Goal: Check status

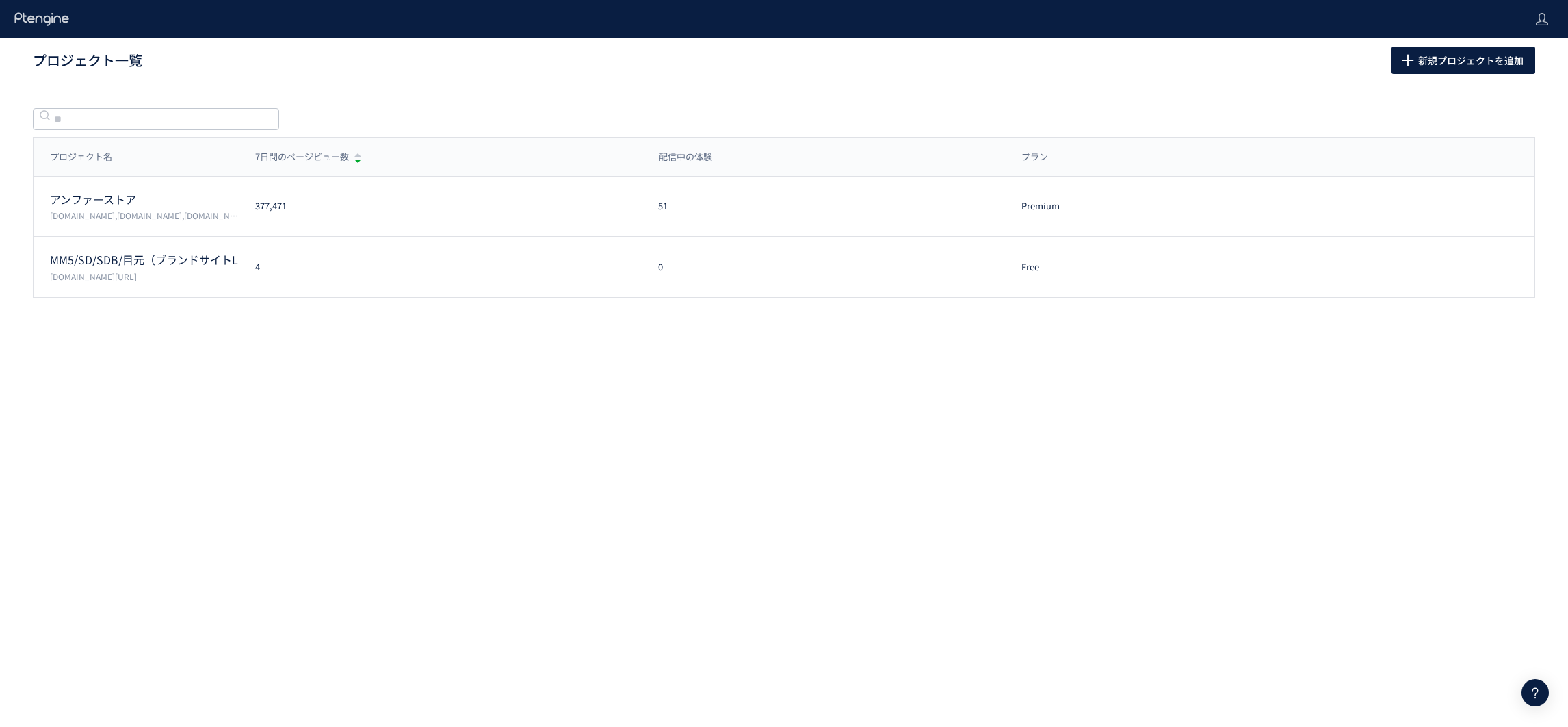
click at [848, 544] on body "プロジェクト一覧 新規プロジェクトを追加 プロジェクト名 7日間のページビュー数 配信中の体験 プラン プロジェクト名 7日間のページビュー数 配信中の体験 …" at bounding box center [784, 364] width 1568 height 727
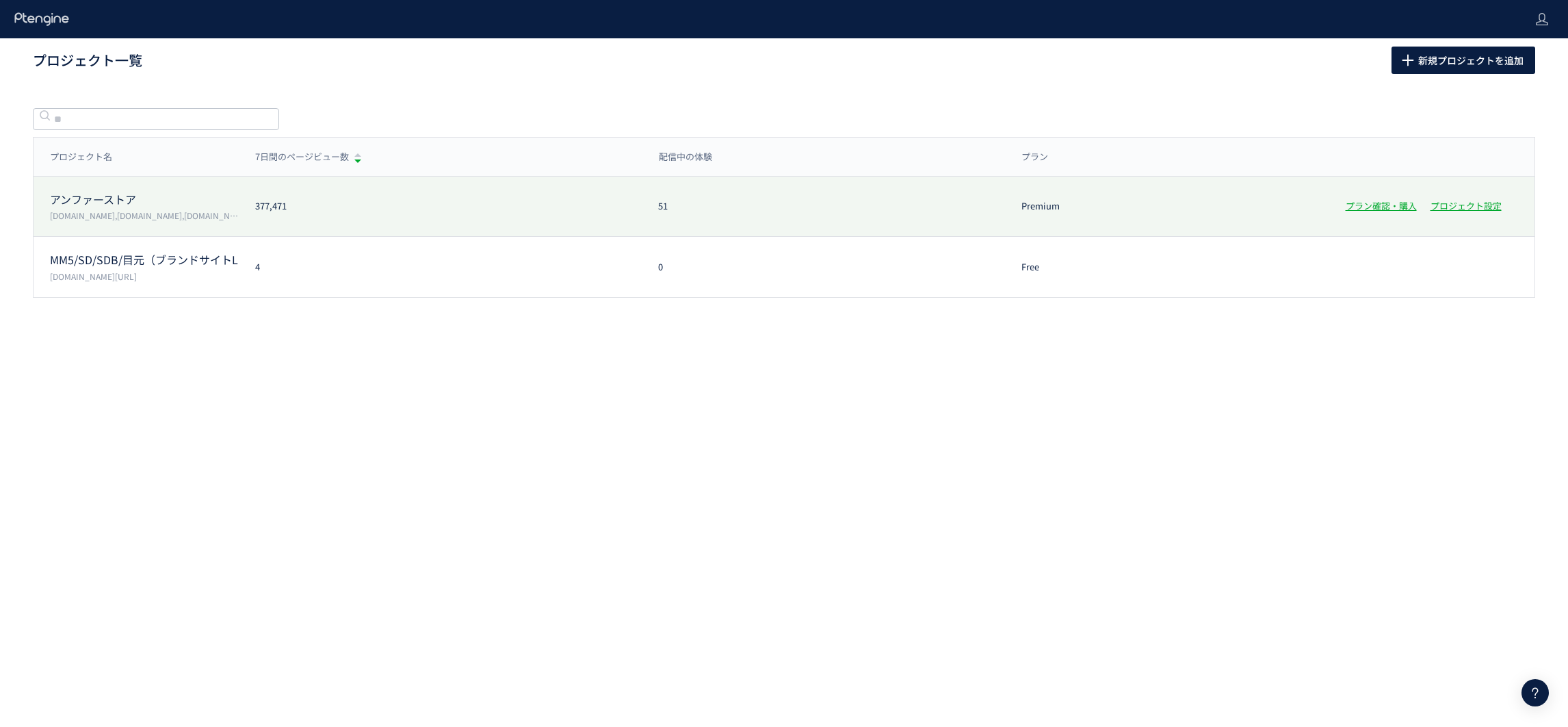
click at [139, 199] on p "アンファーストア" at bounding box center [145, 200] width 189 height 16
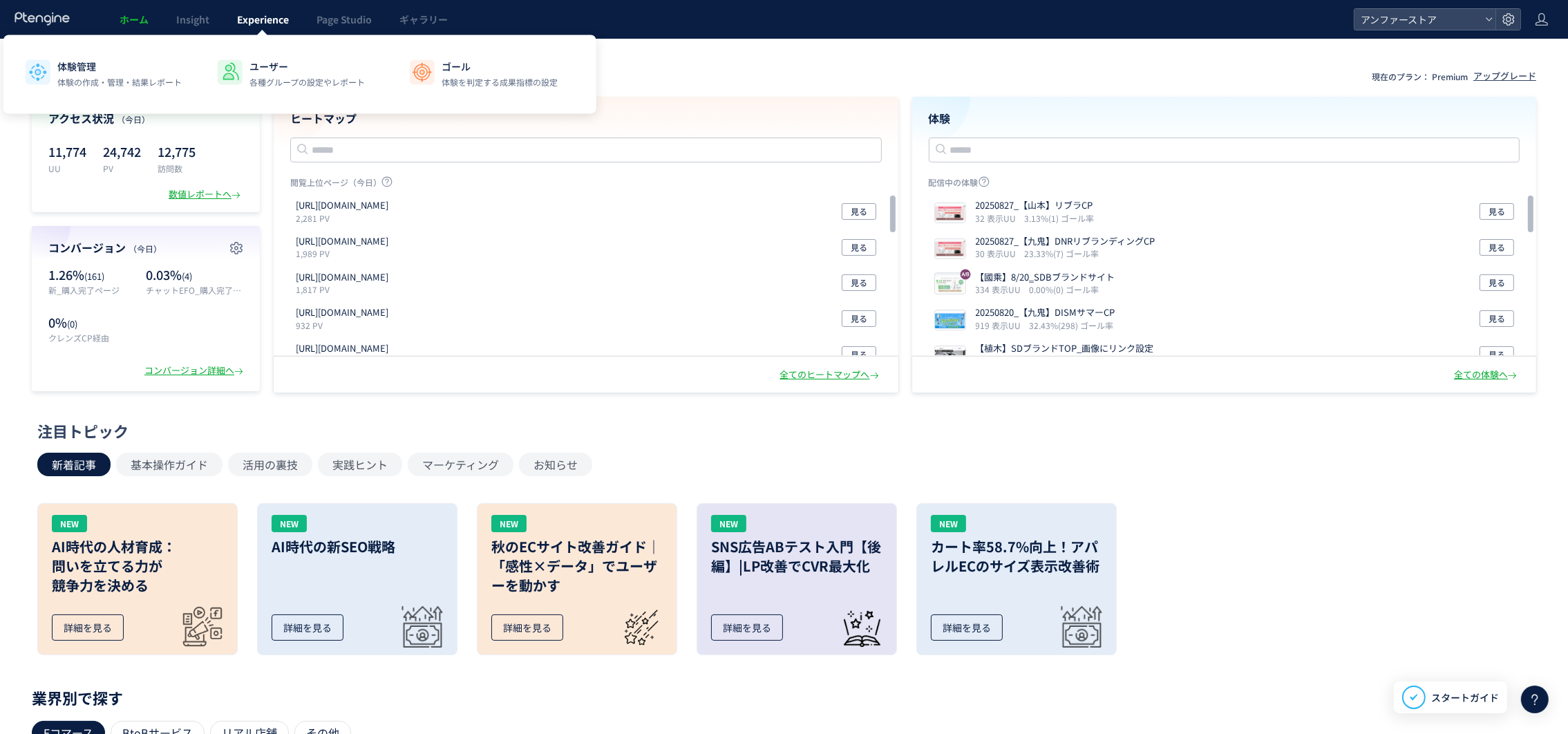
click at [253, 28] on link "Experience" at bounding box center [263, 19] width 80 height 39
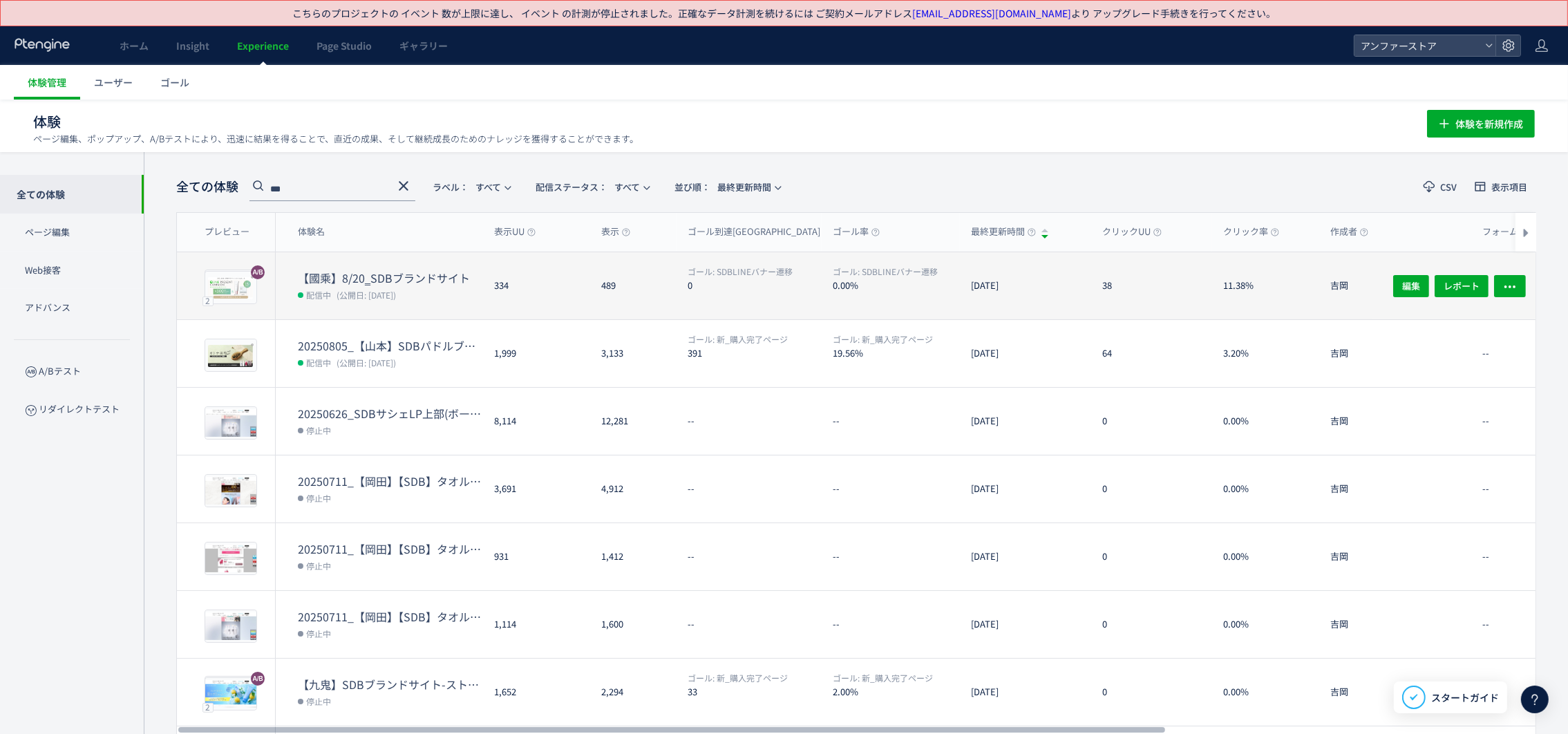
click at [358, 272] on dt "【國乘】8/20‗SDBブランドサイト" at bounding box center [390, 278] width 185 height 16
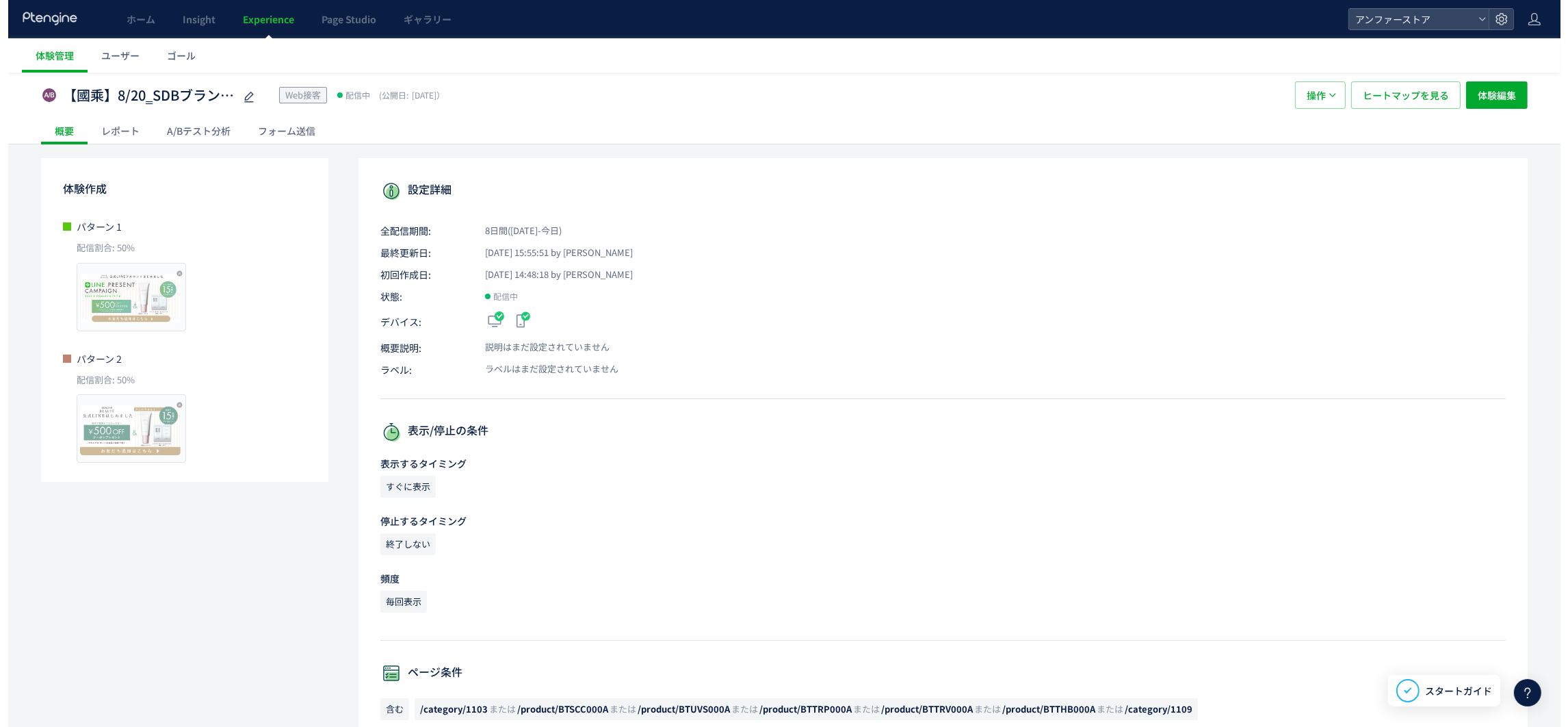
scroll to position [21, 0]
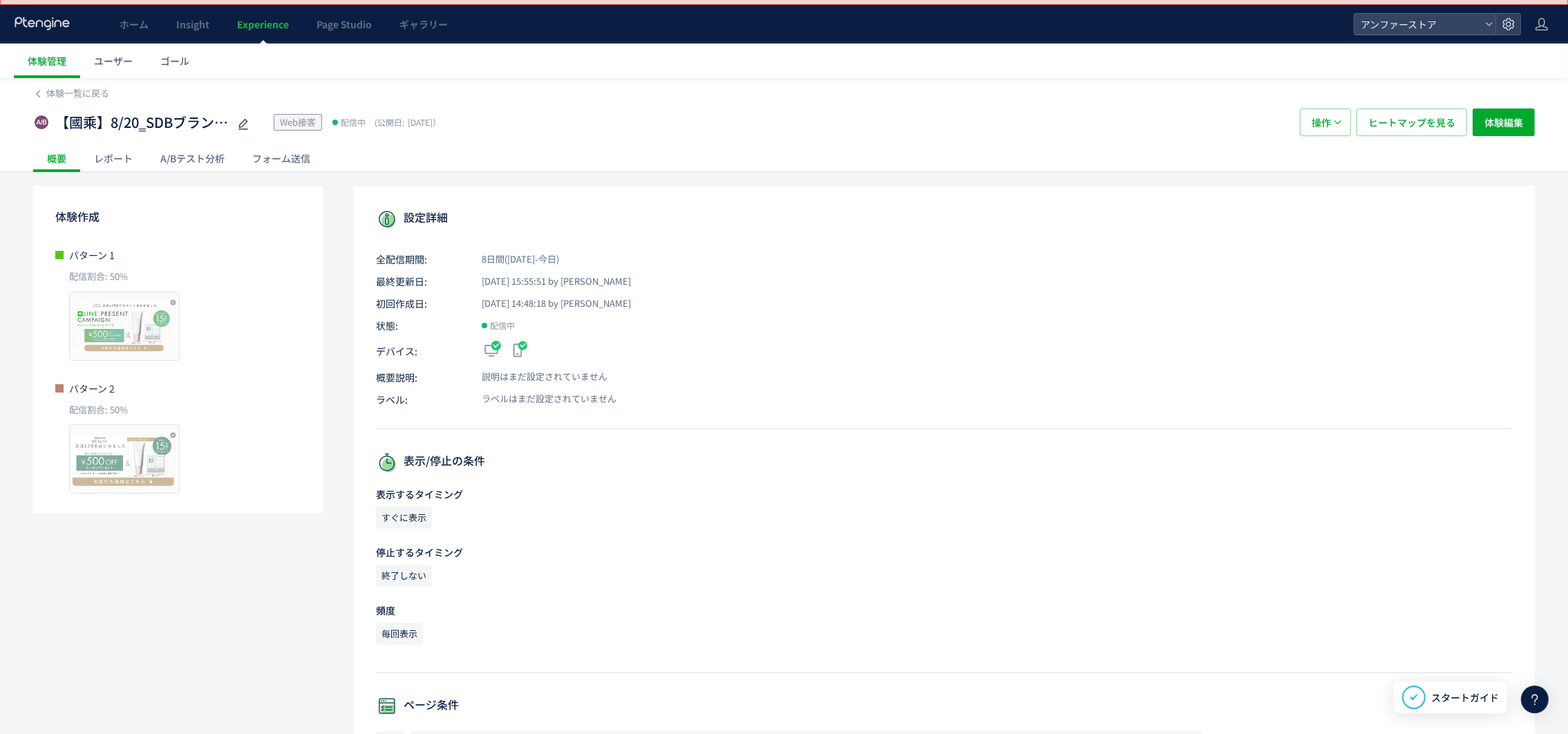
click at [193, 165] on div "A/Bテスト分析" at bounding box center [192, 159] width 92 height 28
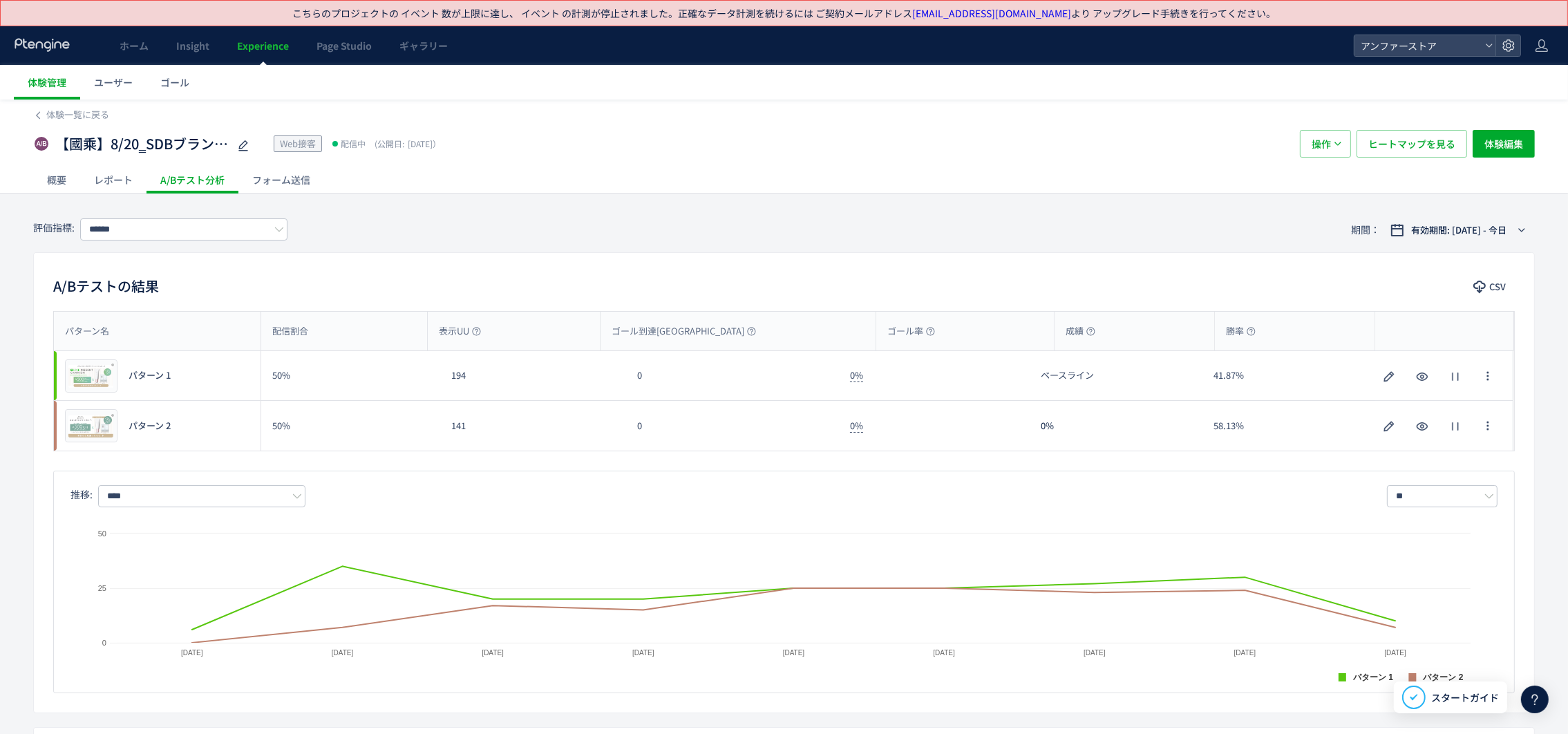
click at [998, 505] on div "推移: **** ** 日別 週別 月別" at bounding box center [784, 496] width 1428 height 22
